Goal: Information Seeking & Learning: Learn about a topic

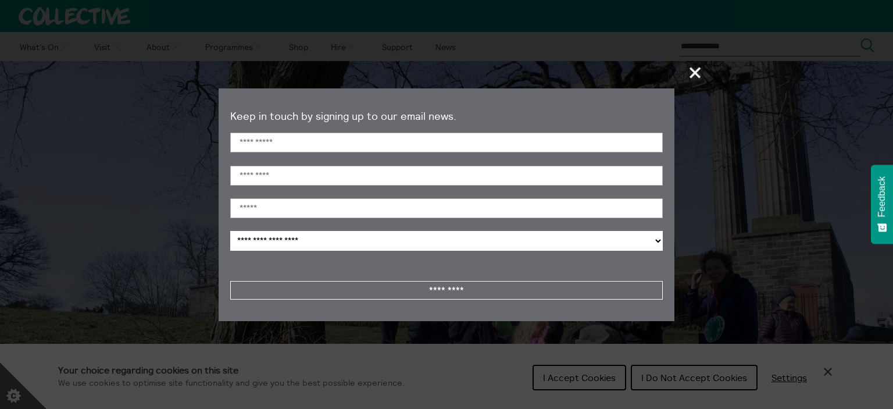
click at [691, 76] on span "+" at bounding box center [696, 72] width 34 height 34
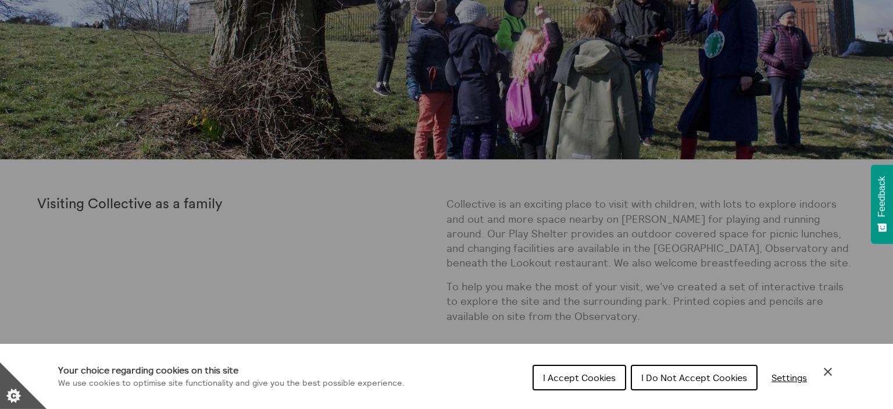
scroll to position [307, 0]
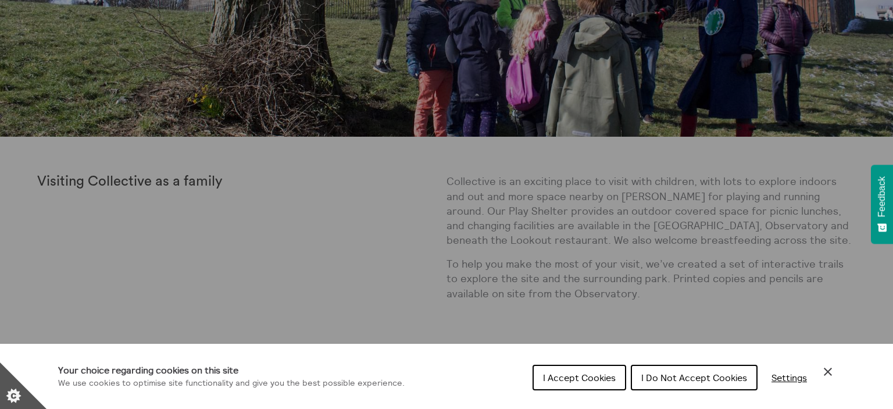
click at [668, 127] on div "Cookie preferences" at bounding box center [446, 204] width 893 height 409
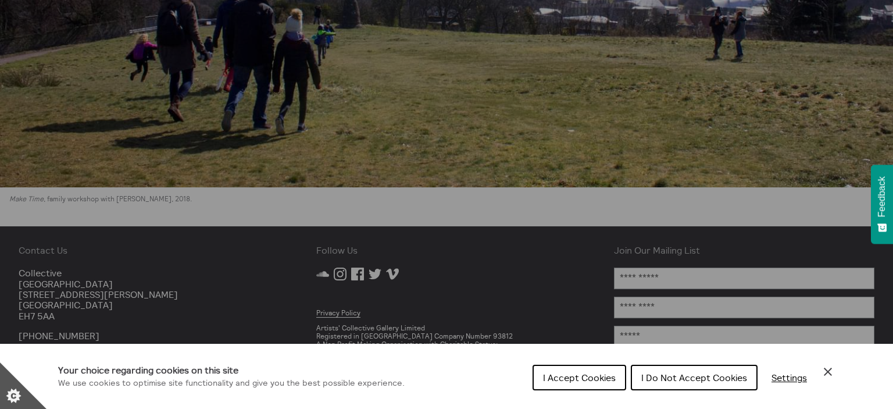
scroll to position [3725, 0]
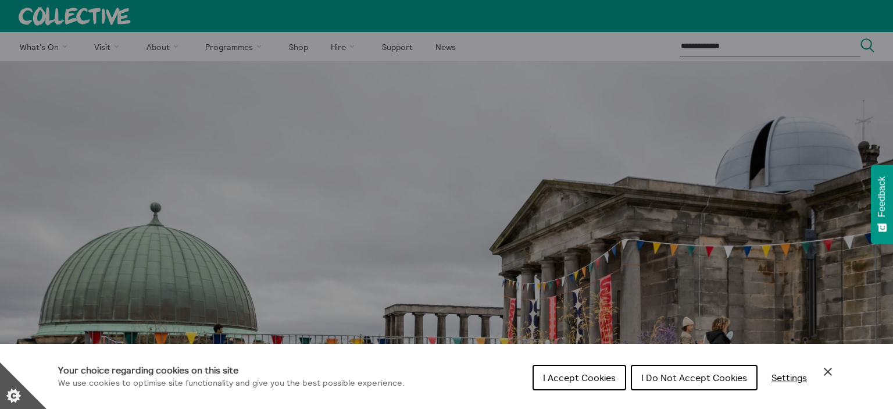
click at [690, 376] on span "I Do Not Accept Cookies" at bounding box center [694, 378] width 106 height 12
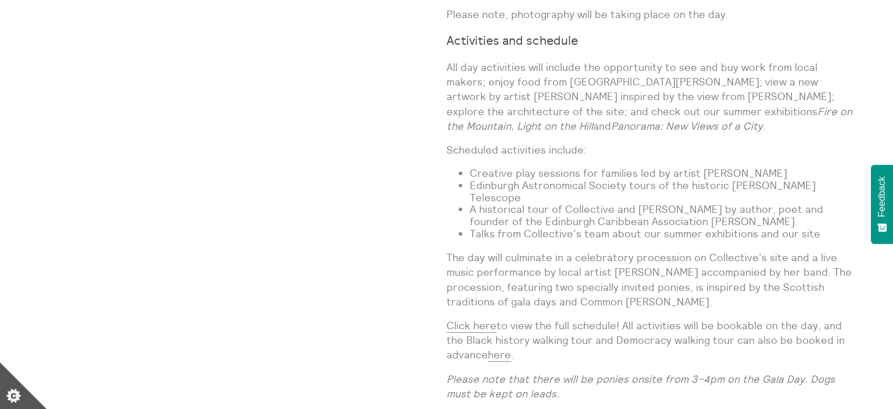
scroll to position [1044, 0]
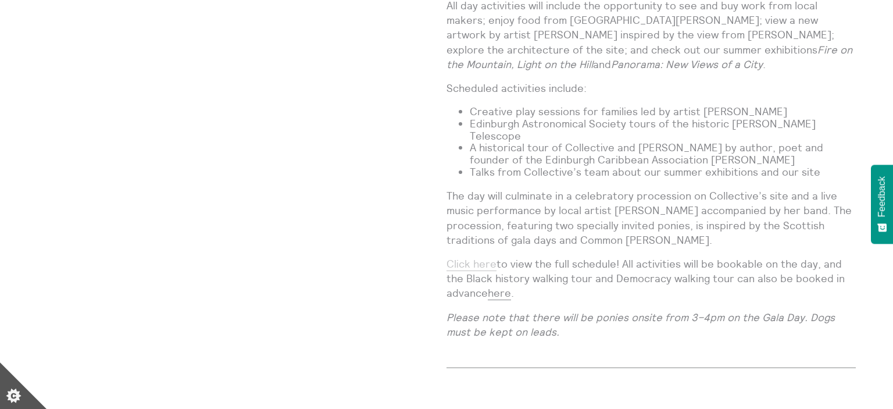
click at [481, 257] on link "Click here" at bounding box center [472, 264] width 50 height 14
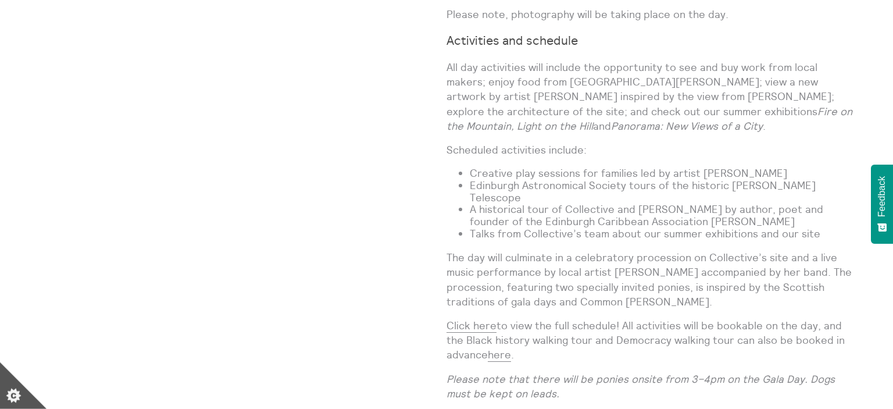
scroll to position [870, 0]
